Goal: Communication & Community: Answer question/provide support

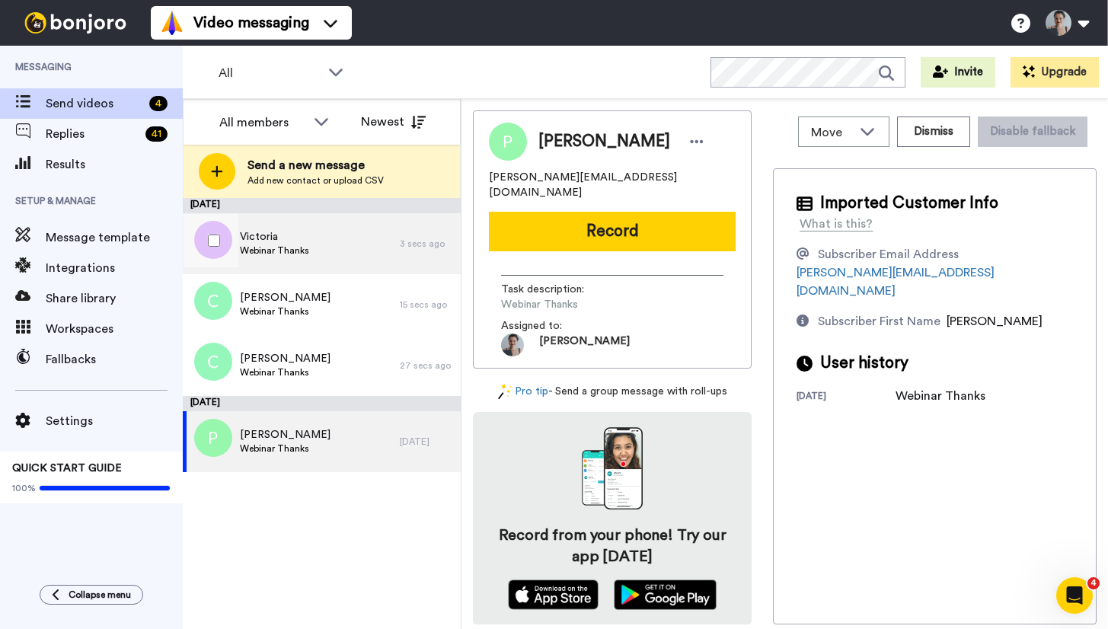
click at [329, 239] on div "Victoria Webinar Thanks" at bounding box center [291, 243] width 217 height 61
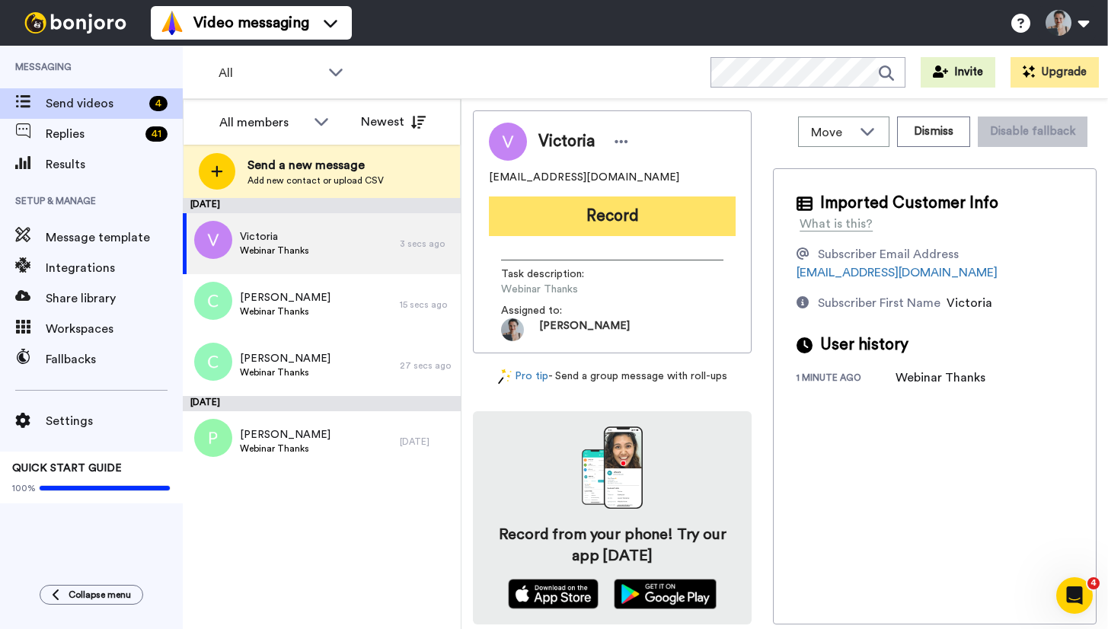
click at [610, 221] on button "Record" at bounding box center [612, 216] width 247 height 40
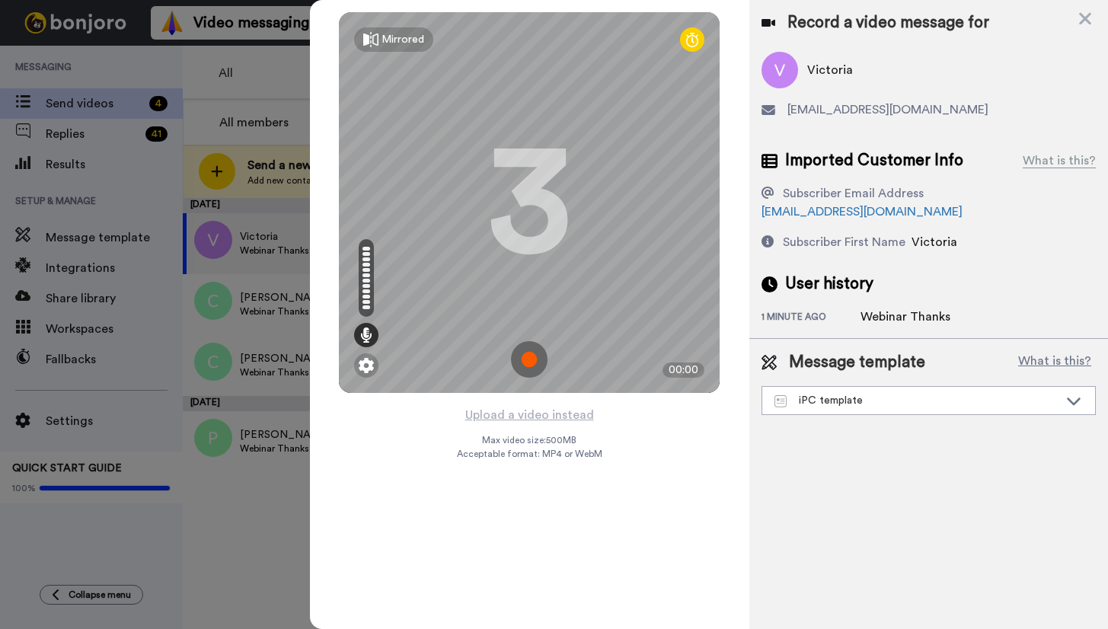
drag, startPoint x: 520, startPoint y: 356, endPoint x: 529, endPoint y: 357, distance: 8.4
click at [522, 356] on img at bounding box center [529, 359] width 37 height 37
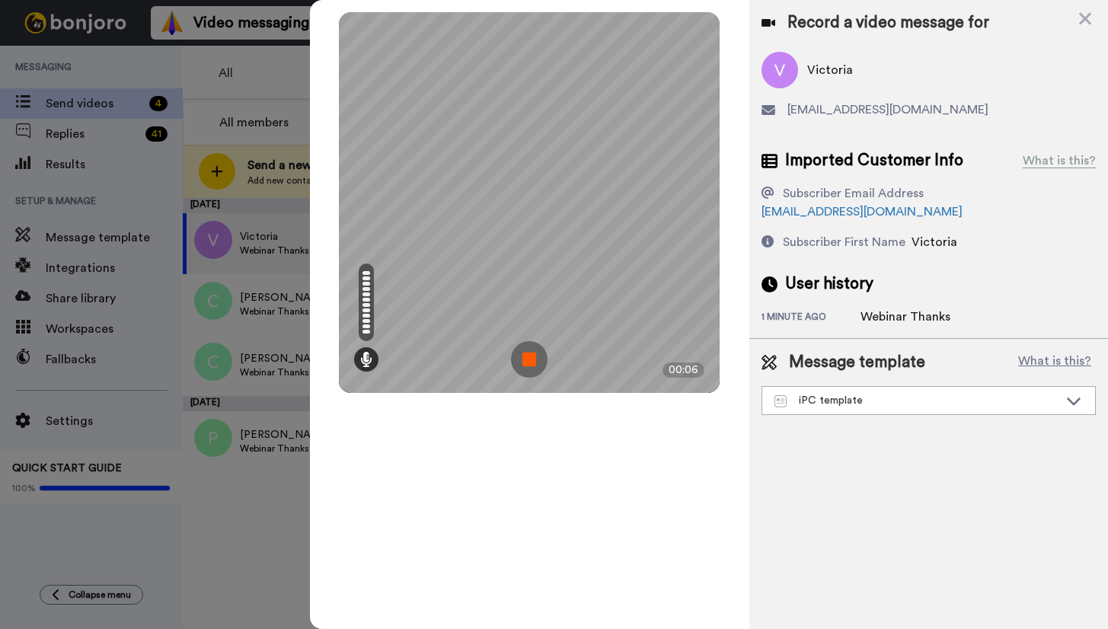
click at [538, 355] on img at bounding box center [529, 359] width 37 height 37
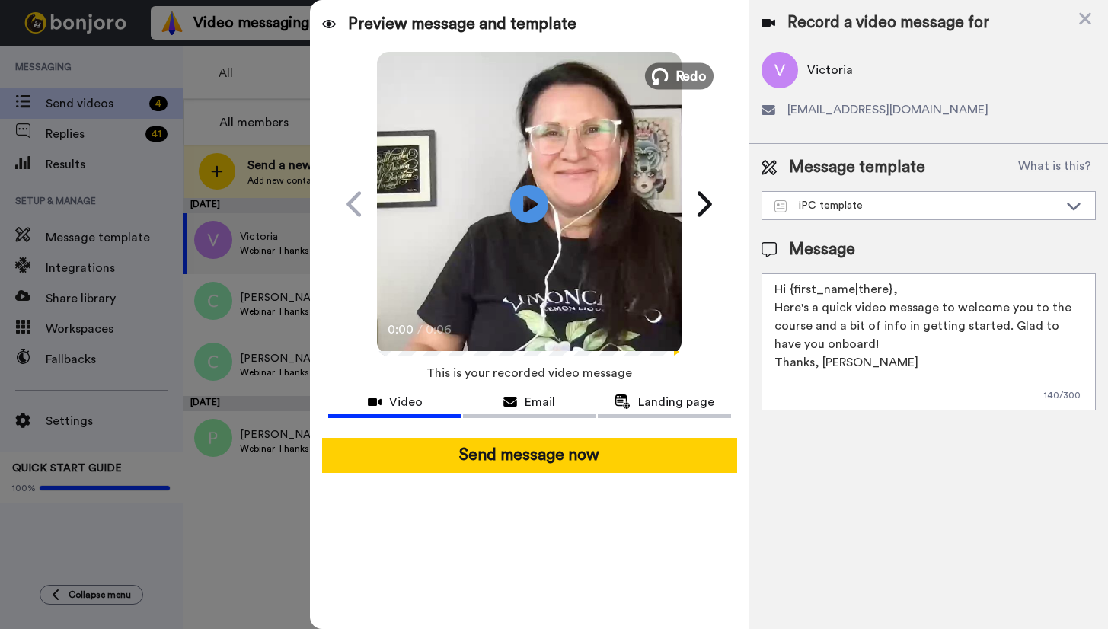
click at [695, 74] on span "Redo" at bounding box center [691, 75] width 32 height 20
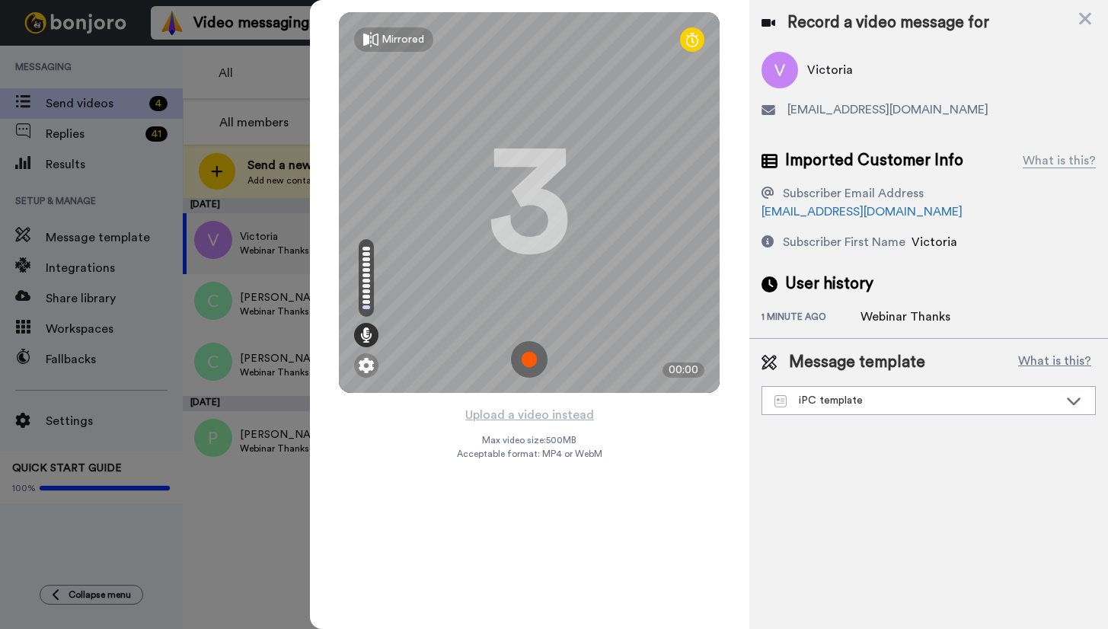
click at [532, 357] on img at bounding box center [529, 359] width 37 height 37
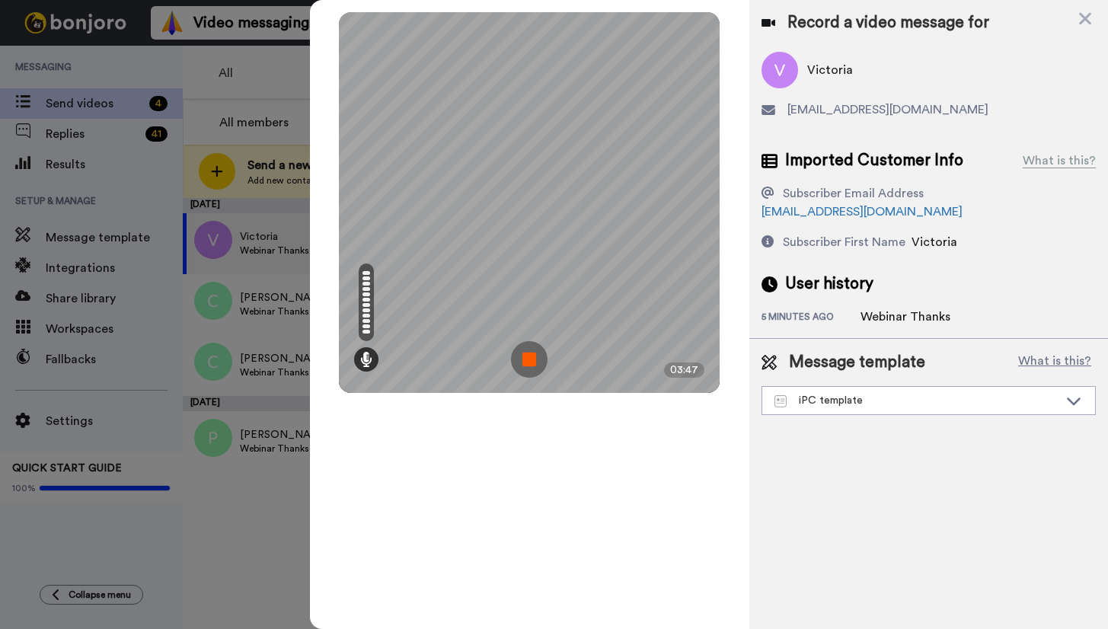
click at [532, 351] on img at bounding box center [529, 359] width 37 height 37
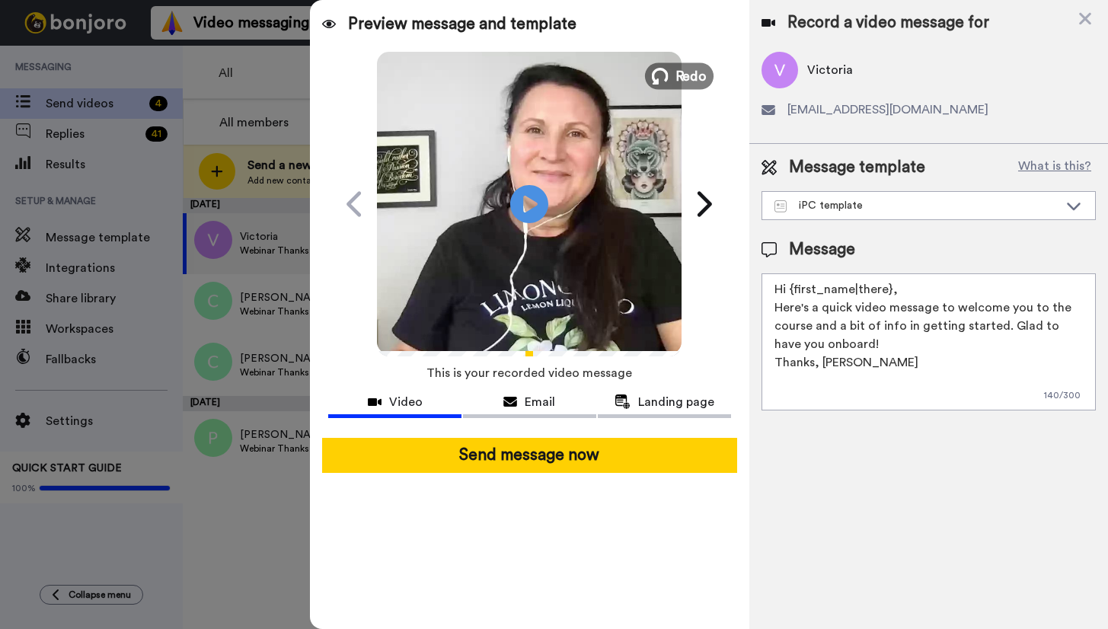
click at [659, 81] on icon at bounding box center [660, 76] width 17 height 17
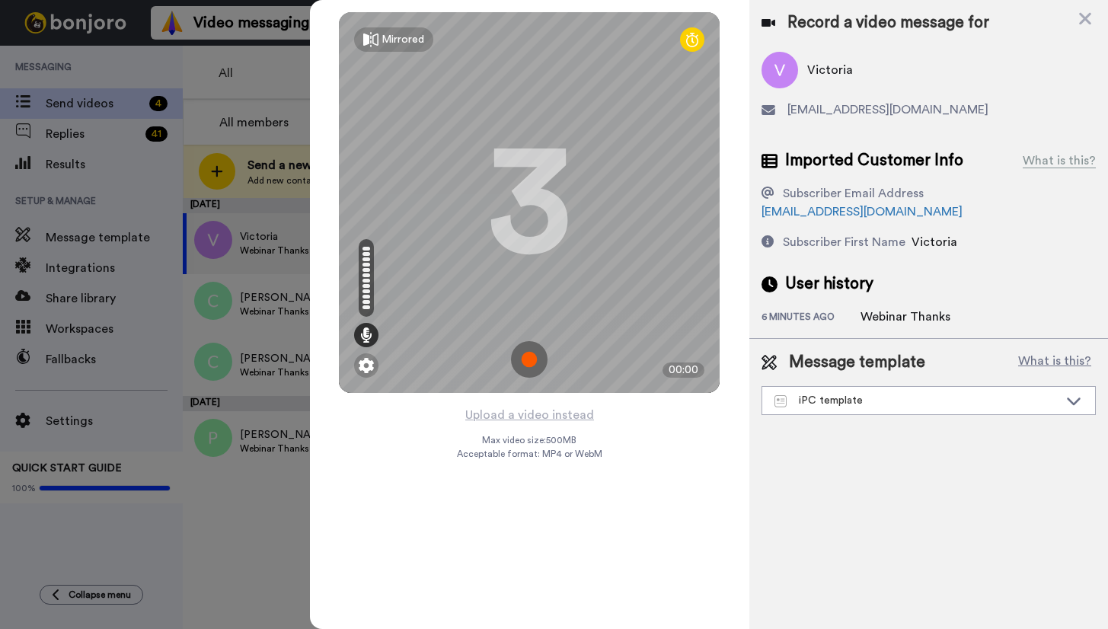
click at [538, 348] on img at bounding box center [529, 359] width 37 height 37
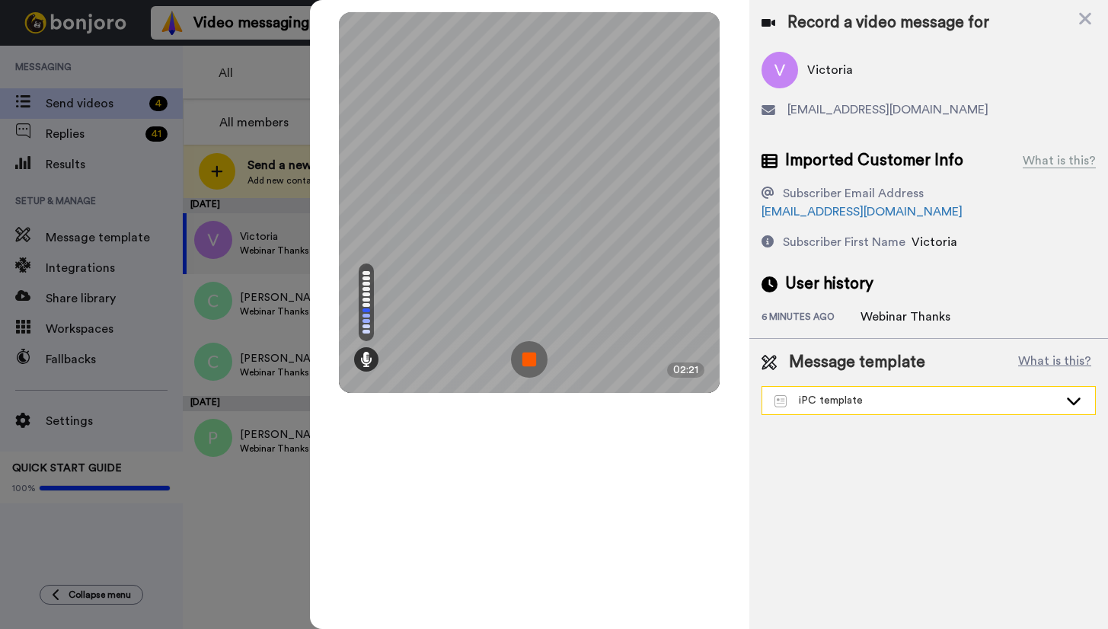
click at [919, 393] on div "iPC template" at bounding box center [916, 400] width 284 height 15
click at [529, 353] on img at bounding box center [529, 359] width 37 height 37
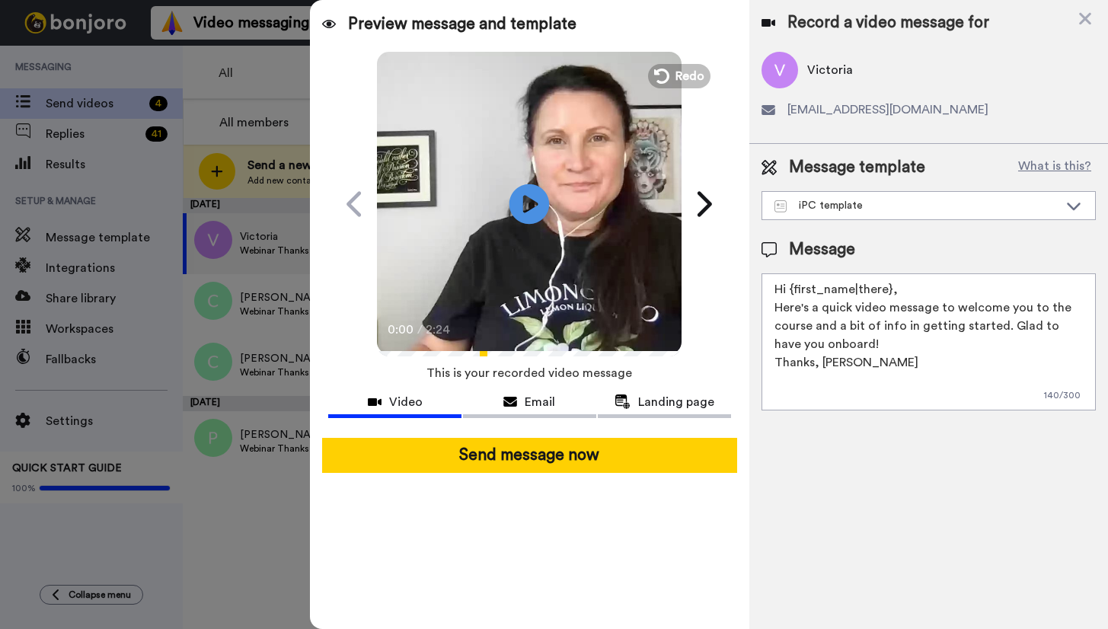
click at [535, 209] on icon at bounding box center [529, 204] width 40 height 40
click at [615, 347] on div "0:54 / 2:24" at bounding box center [529, 335] width 305 height 32
click at [615, 350] on div "0:54 / 2:24" at bounding box center [529, 335] width 305 height 32
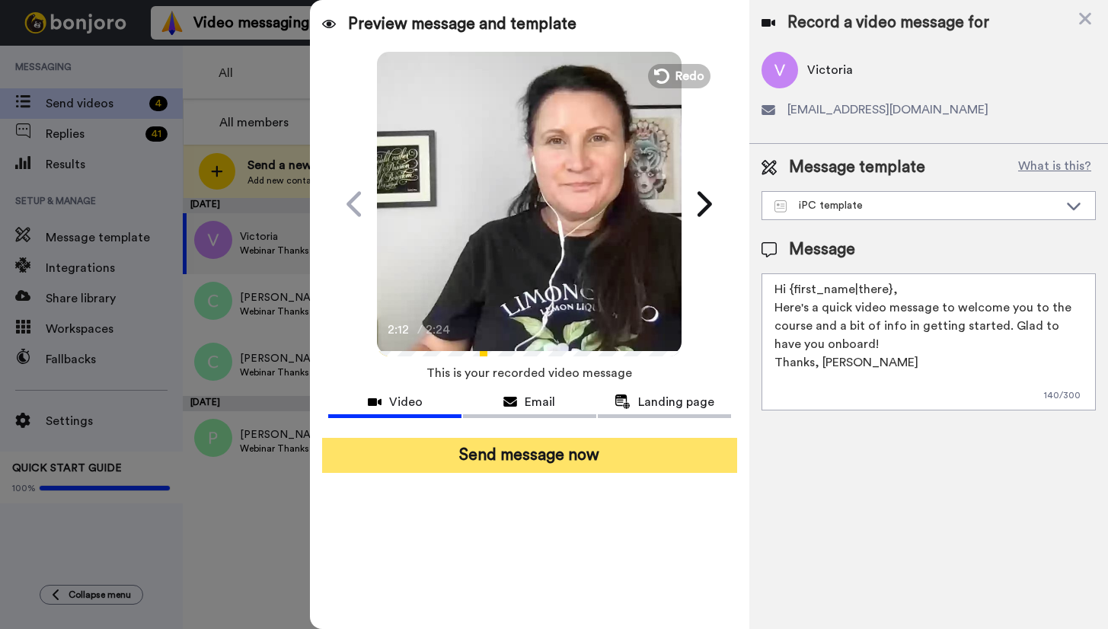
click at [555, 445] on button "Send message now" at bounding box center [529, 455] width 414 height 35
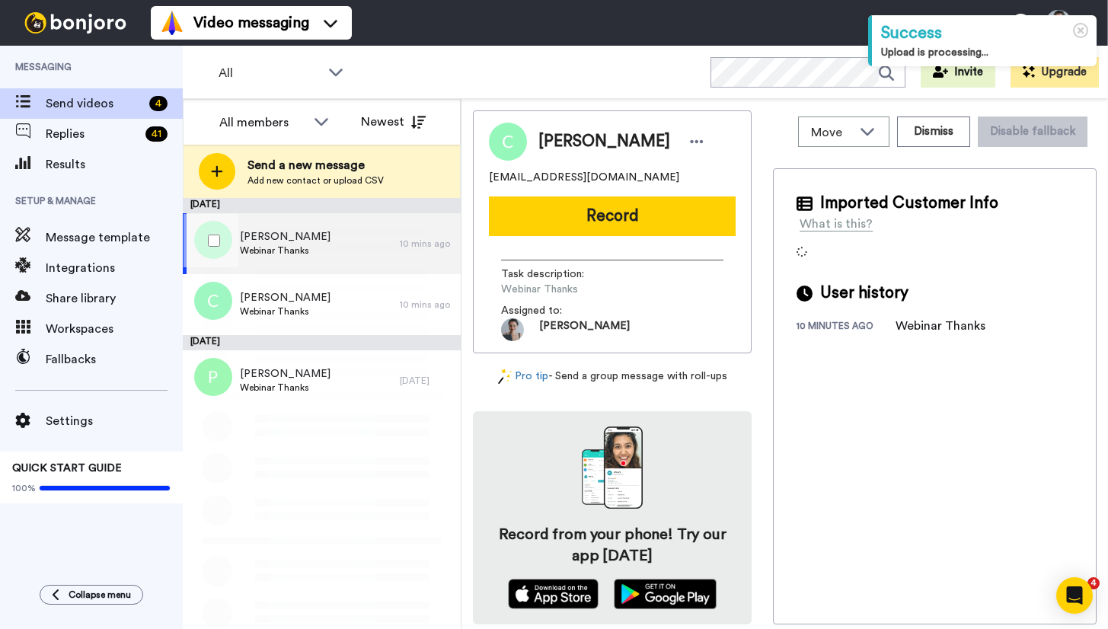
click at [369, 233] on div "Candice Koch Webinar Thanks" at bounding box center [291, 243] width 217 height 61
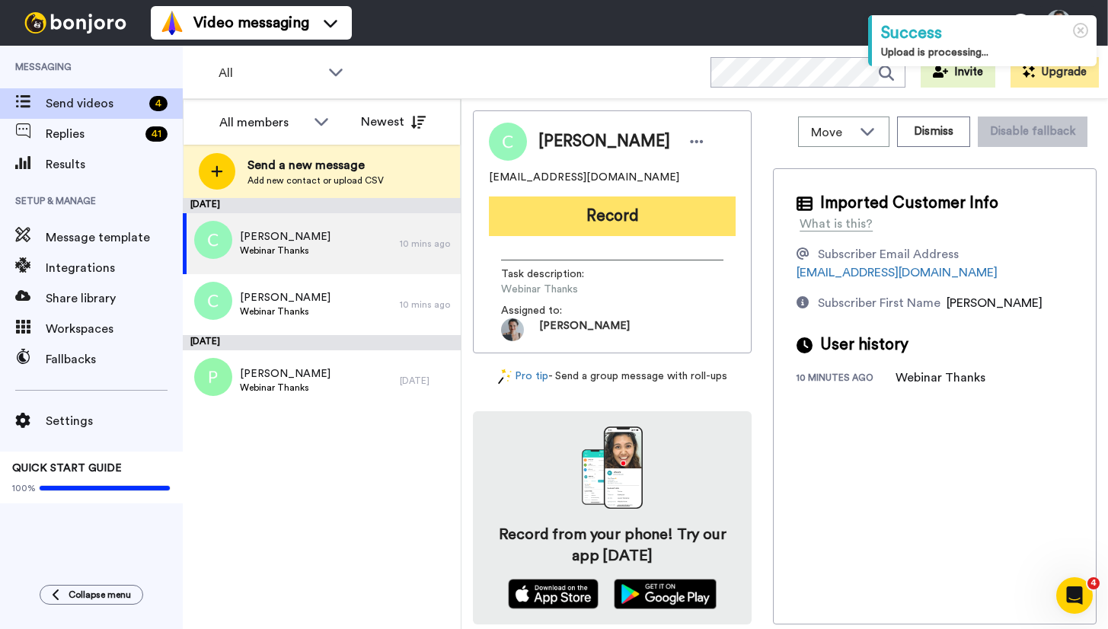
click at [638, 219] on button "Record" at bounding box center [612, 216] width 247 height 40
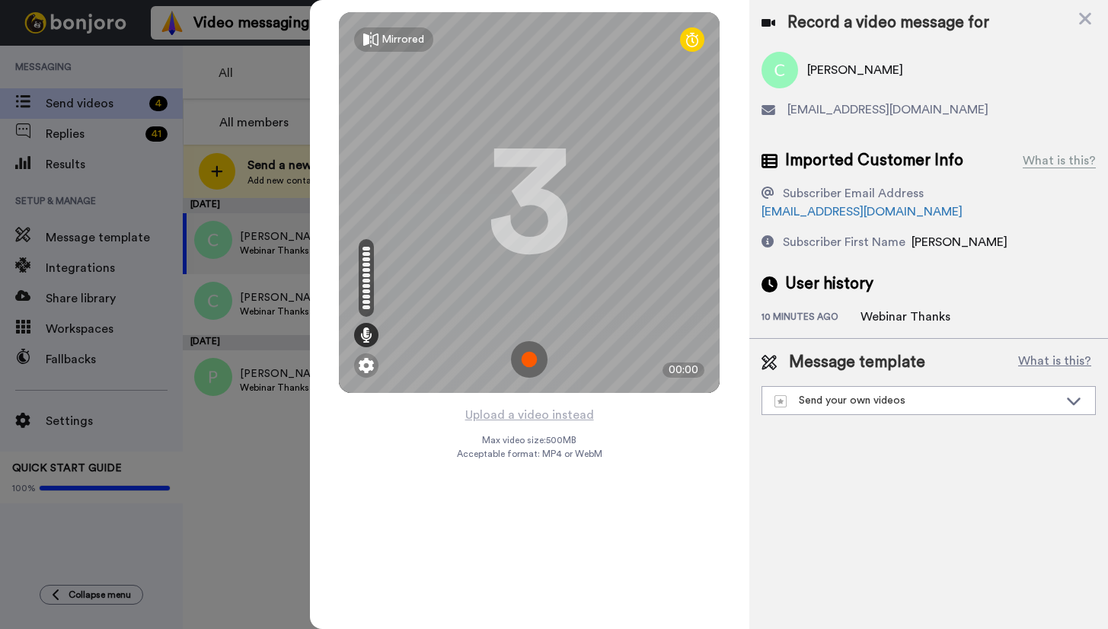
click at [529, 347] on img at bounding box center [529, 359] width 37 height 37
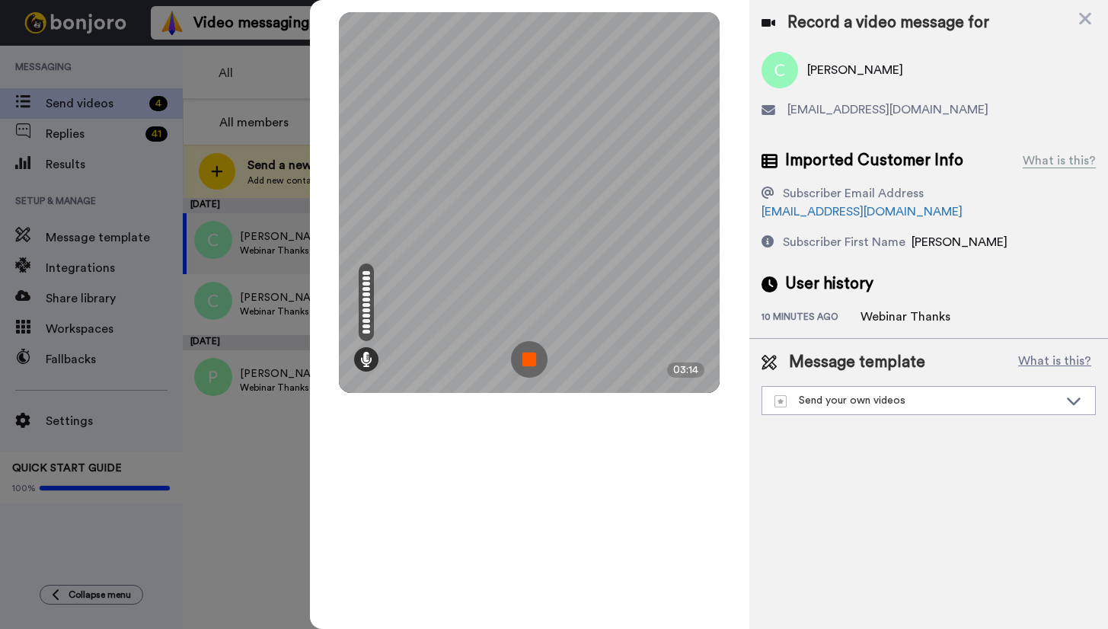
click at [538, 360] on img at bounding box center [529, 359] width 37 height 37
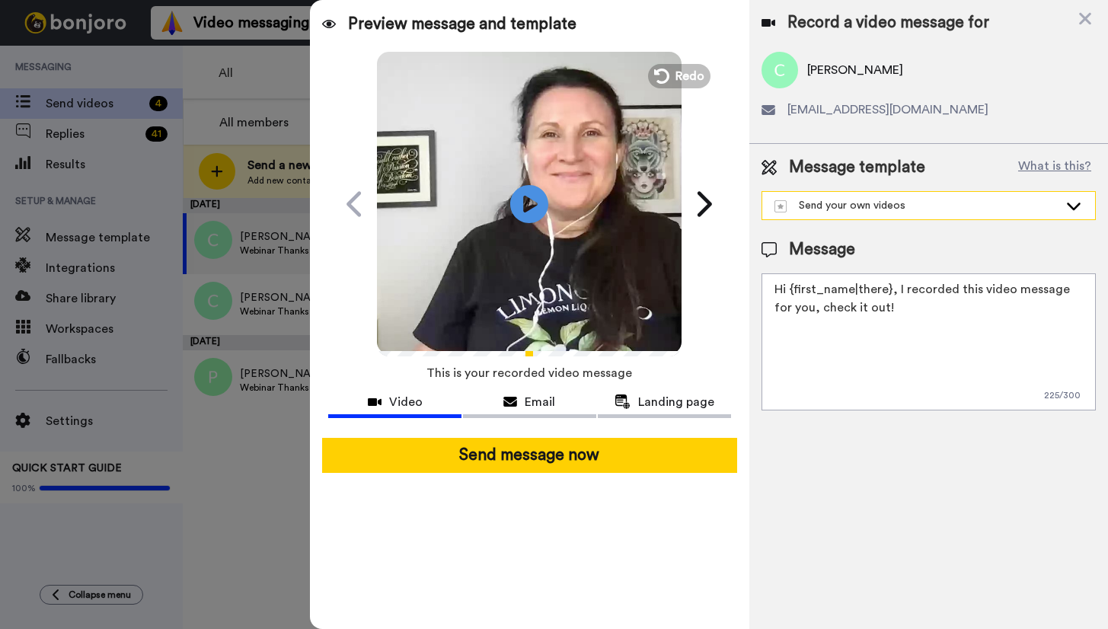
click at [921, 207] on div "Send your own videos" at bounding box center [916, 205] width 284 height 15
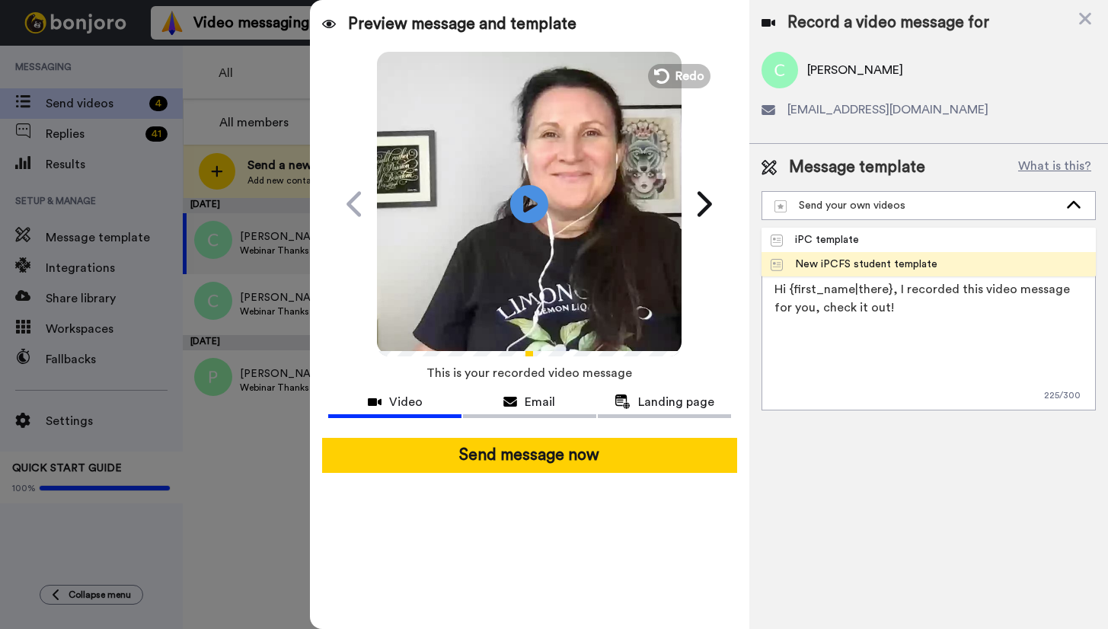
click at [899, 261] on div "New iPCFS student template" at bounding box center [855, 264] width 168 height 15
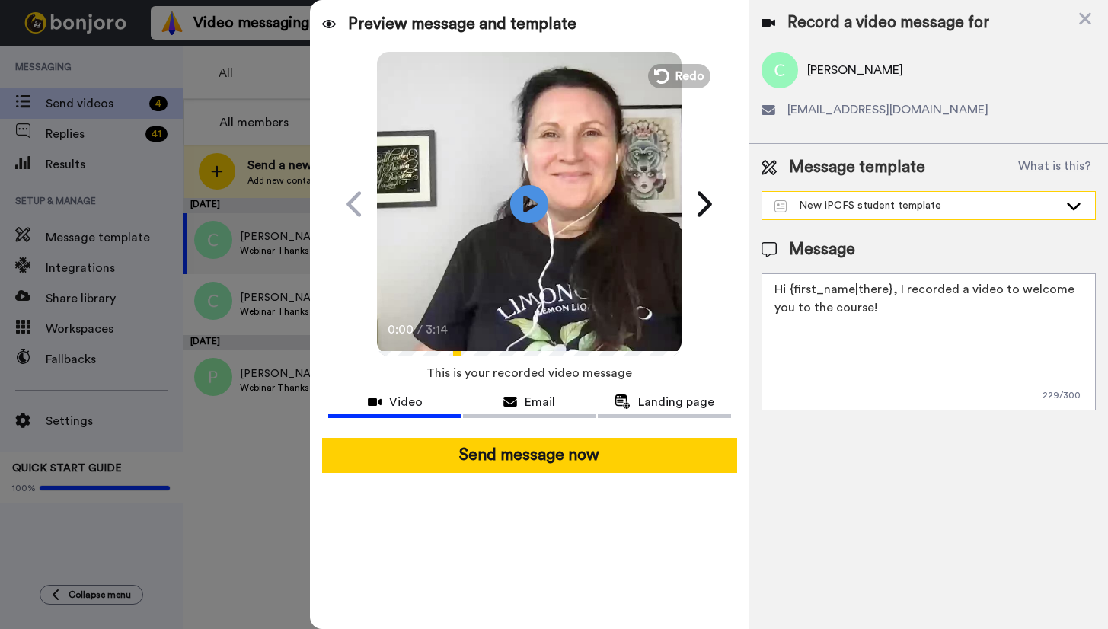
click at [853, 213] on div "New iPCFS student template" at bounding box center [928, 205] width 333 height 27
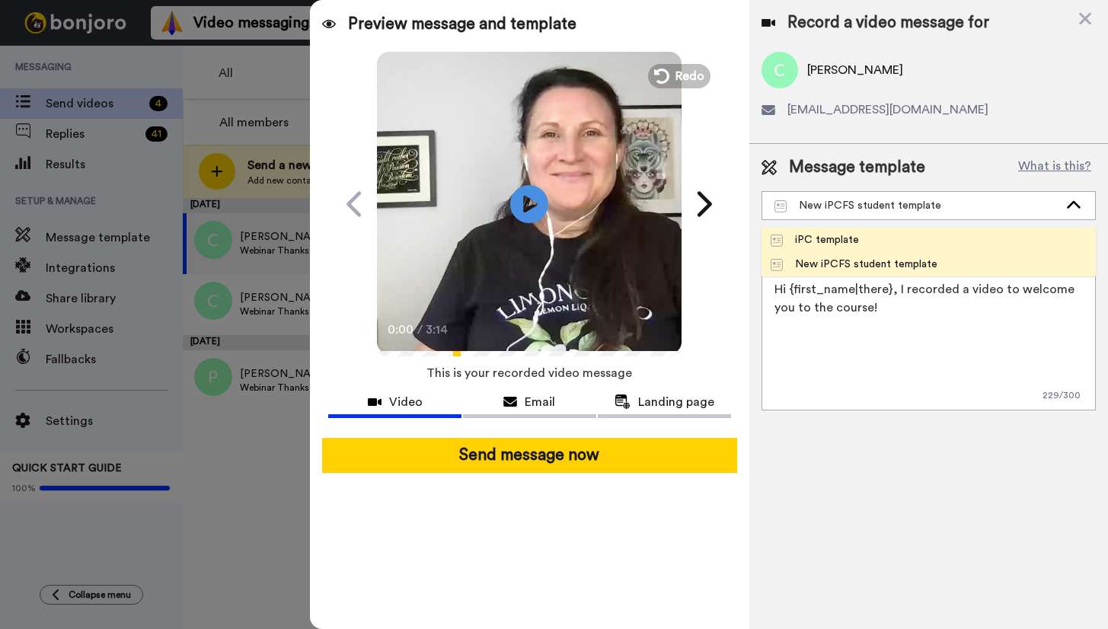
click at [849, 248] on li "iPC template" at bounding box center [929, 240] width 334 height 24
type textarea "Hi {first_name|there}, Here's a quick video message to welcome you to the cours…"
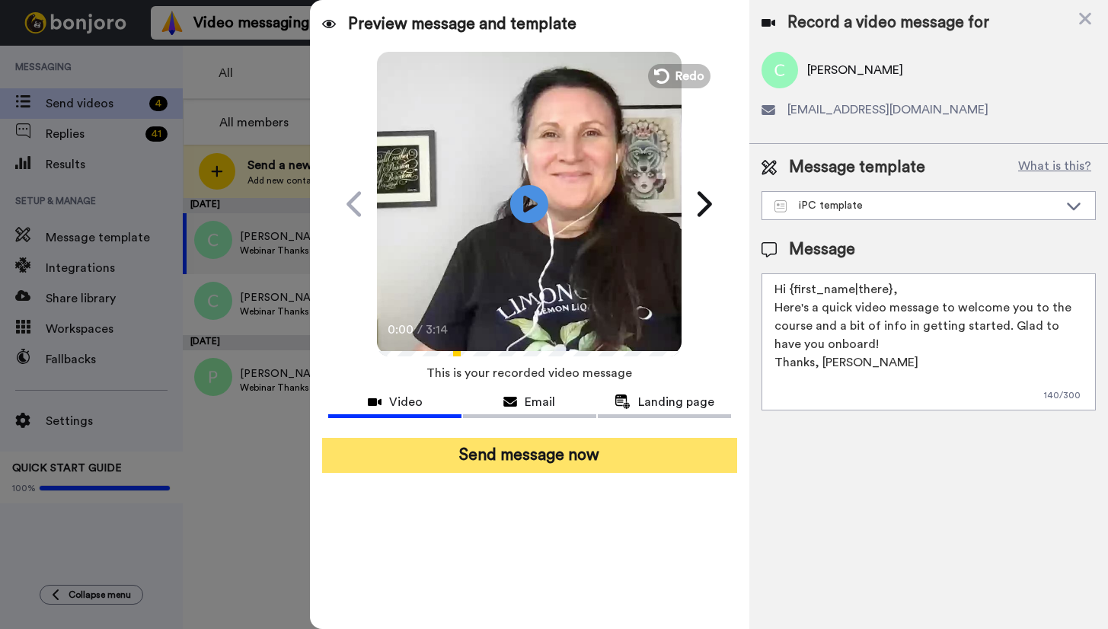
click at [576, 461] on button "Send message now" at bounding box center [529, 455] width 414 height 35
